Goal: Information Seeking & Learning: Understand process/instructions

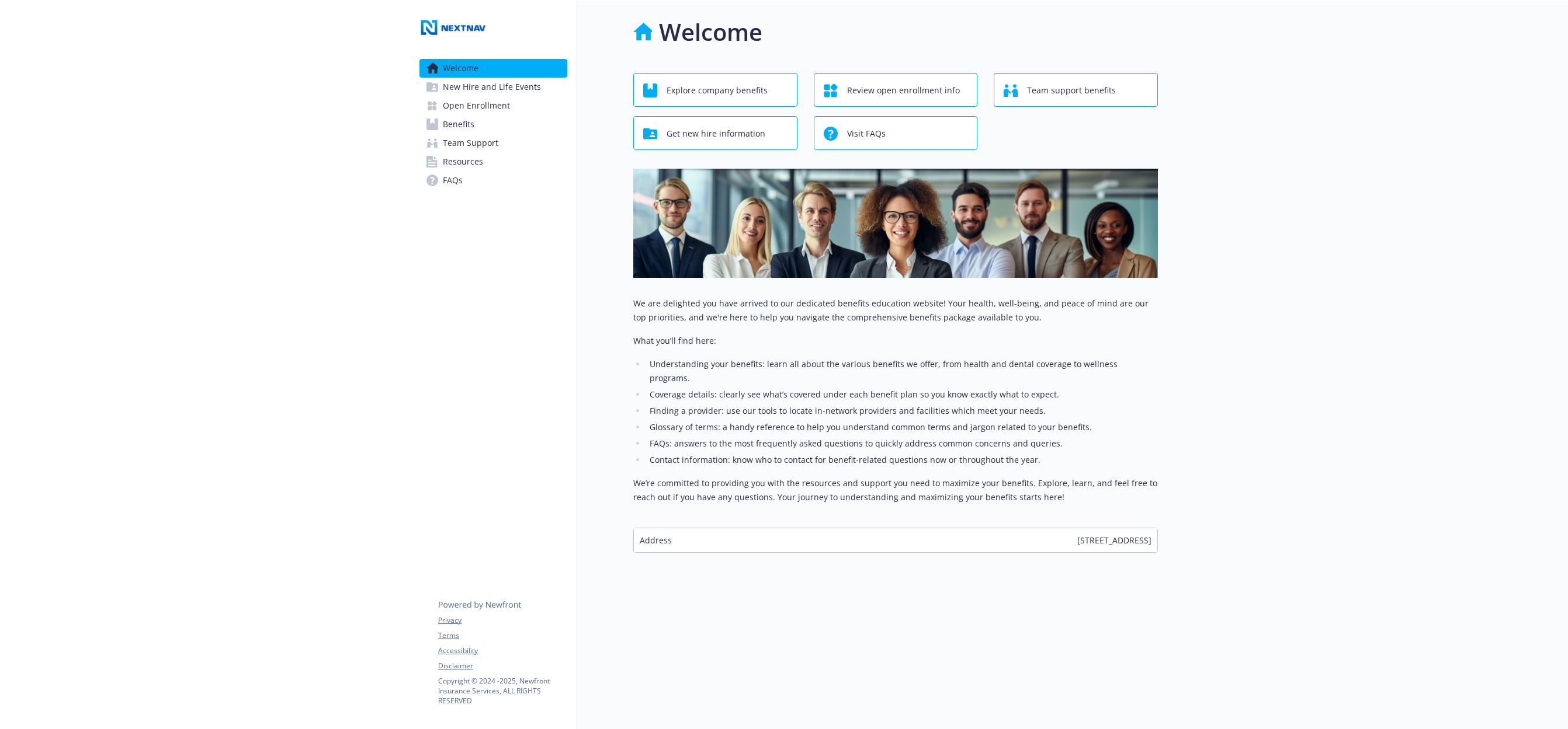
click at [530, 108] on link "Open Enrollment" at bounding box center [494, 105] width 148 height 19
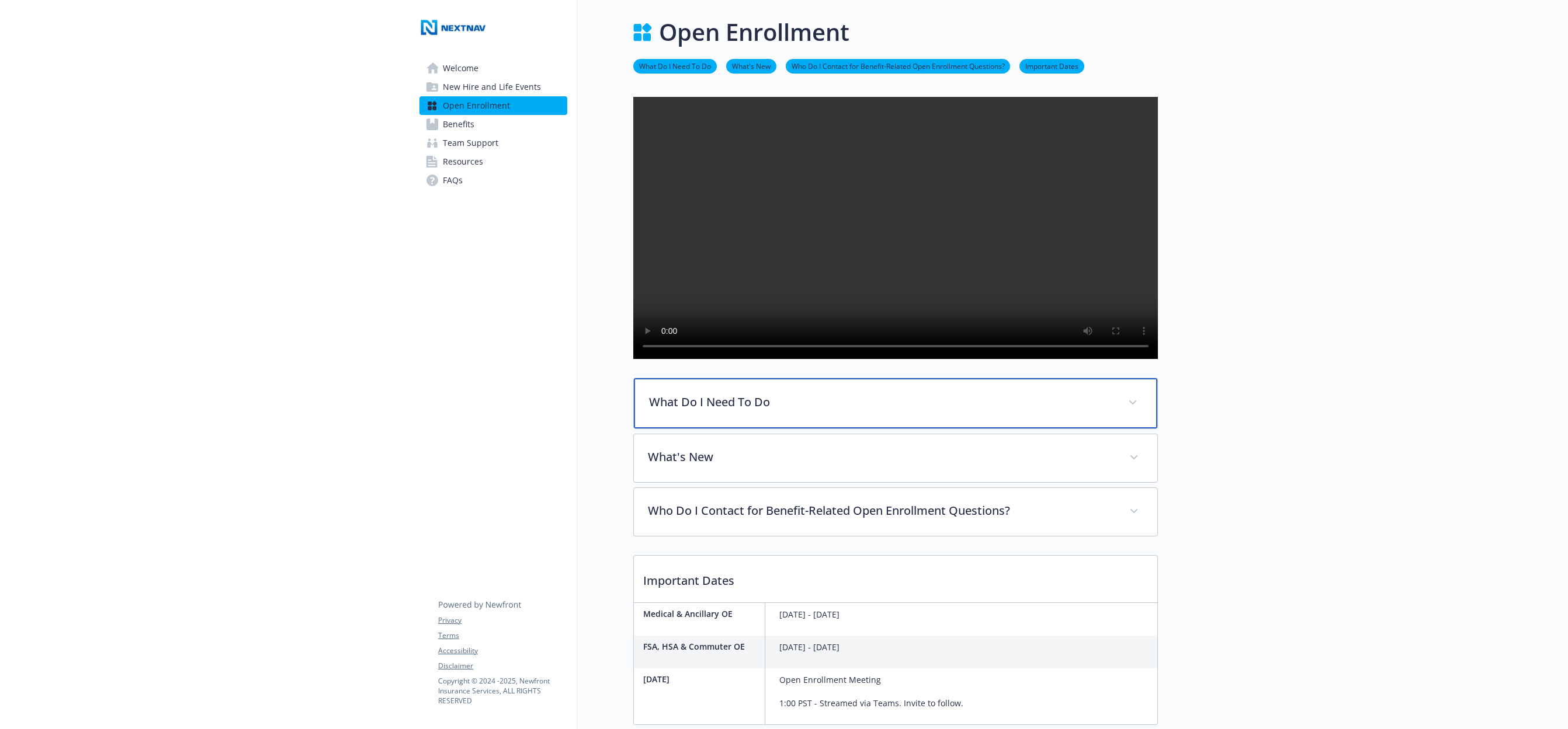
click at [1133, 412] on span at bounding box center [1132, 403] width 19 height 19
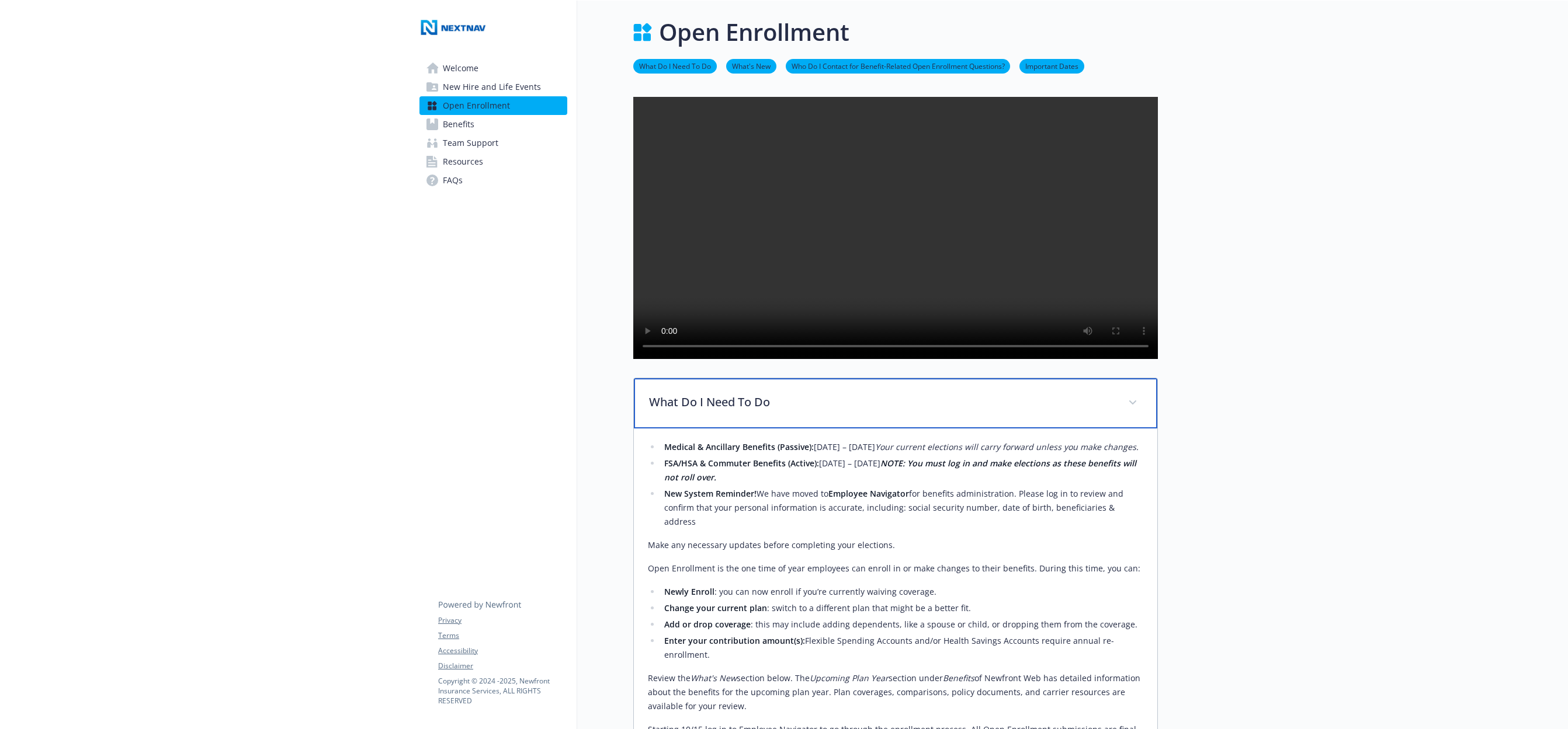
scroll to position [322, 0]
